Goal: Check status: Check status

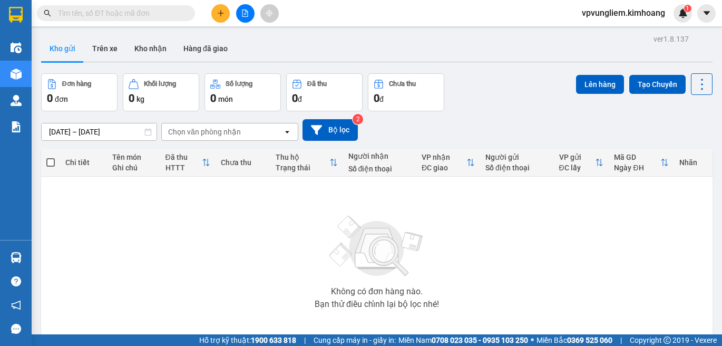
click at [186, 8] on span at bounding box center [188, 13] width 6 height 12
click at [168, 16] on input "text" at bounding box center [120, 13] width 124 height 12
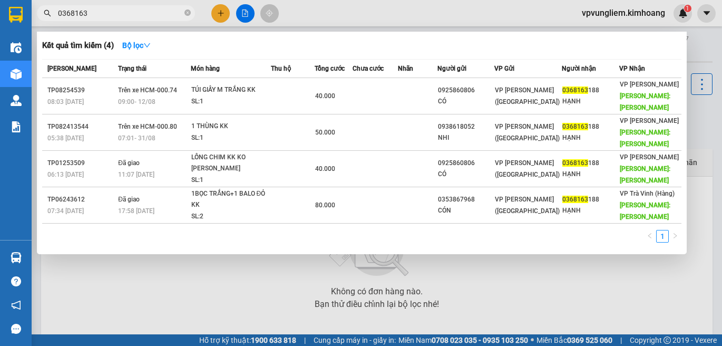
type input "0368163"
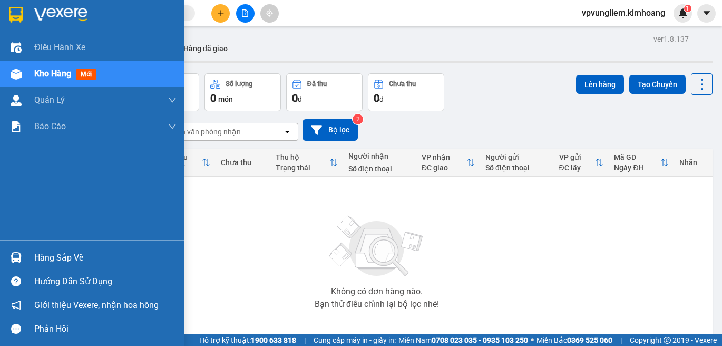
click at [40, 263] on div "Hàng sắp về" at bounding box center [105, 258] width 142 height 16
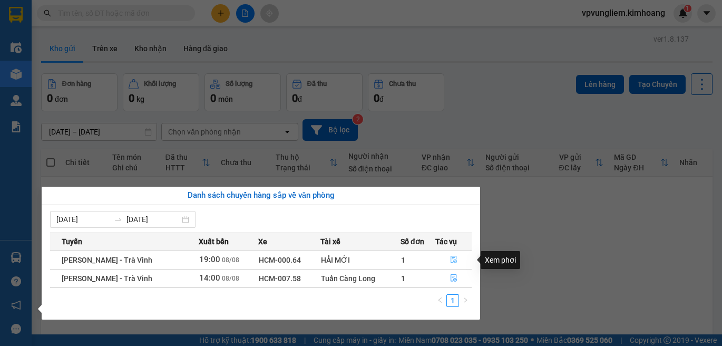
click at [448, 264] on button "button" at bounding box center [453, 260] width 35 height 17
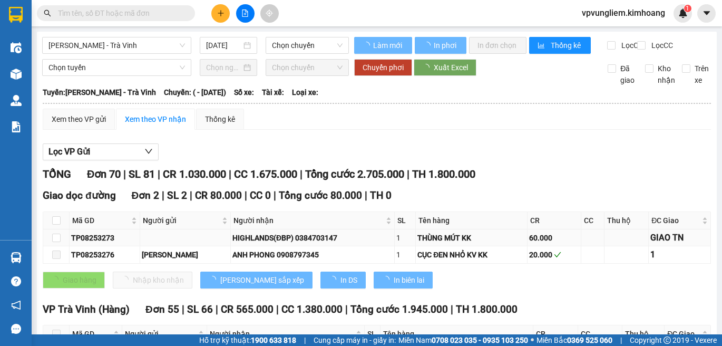
type input "[DATE]"
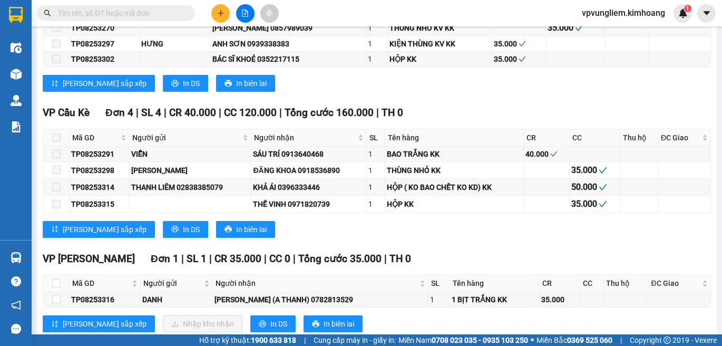
scroll to position [1670, 0]
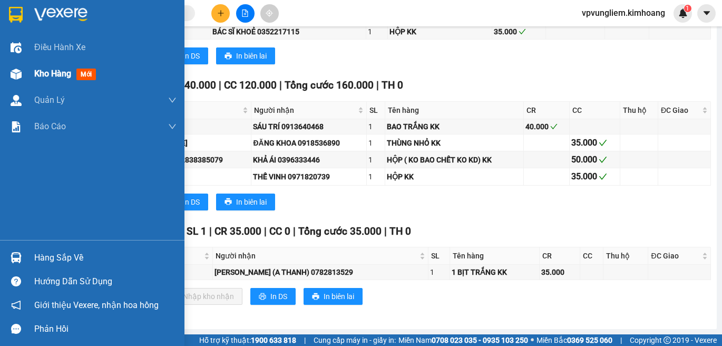
click at [108, 78] on div "Kho hàng mới" at bounding box center [105, 74] width 142 height 26
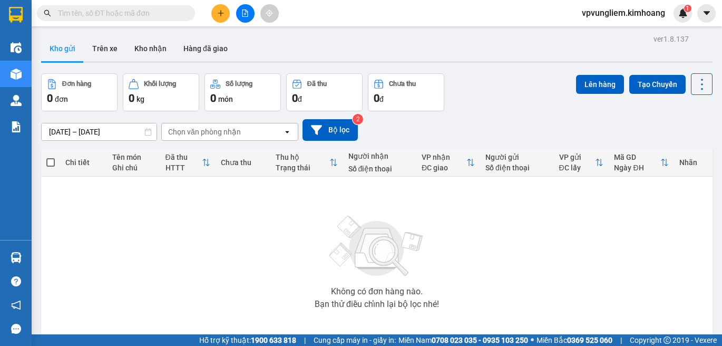
click at [160, 7] on input "text" at bounding box center [120, 13] width 124 height 12
